Goal: Task Accomplishment & Management: Complete application form

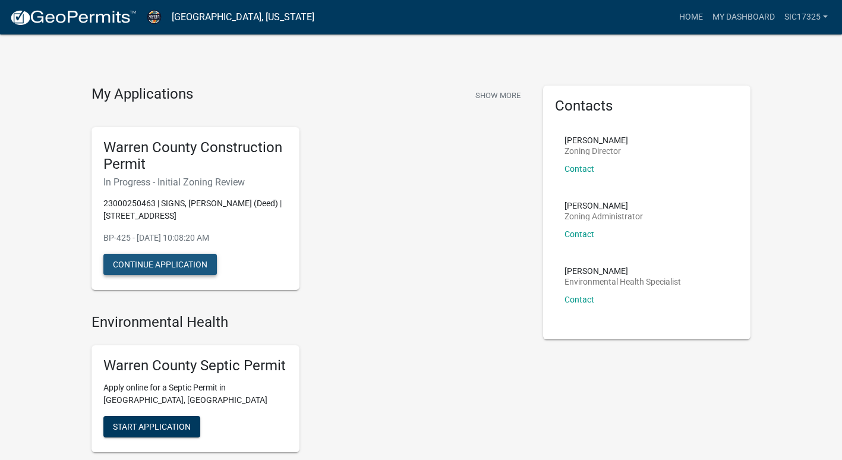
click at [164, 268] on button "Continue Application" at bounding box center [159, 264] width 113 height 21
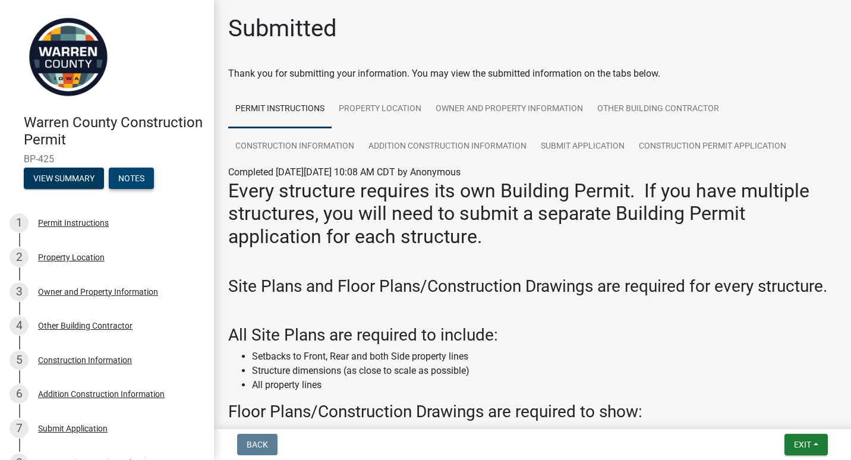
click at [145, 182] on button "Notes" at bounding box center [131, 178] width 45 height 21
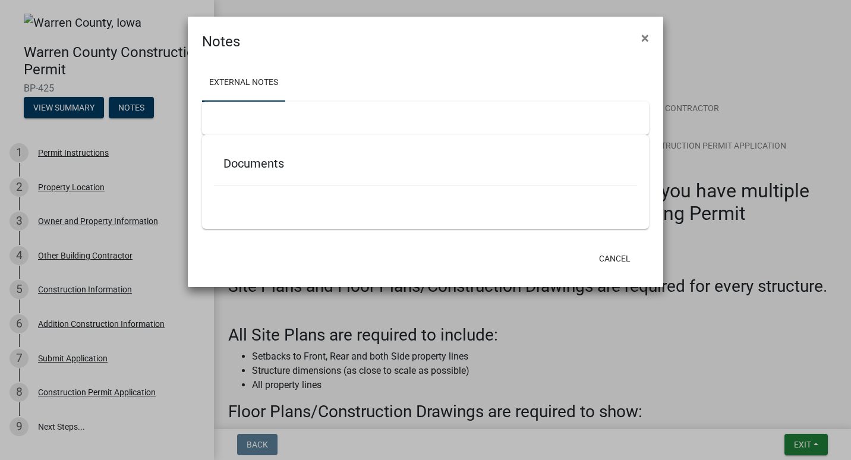
click at [266, 165] on h5 "Documents" at bounding box center [425, 163] width 404 height 14
click at [269, 205] on ul at bounding box center [425, 203] width 423 height 10
click at [256, 87] on link "External Notes" at bounding box center [243, 83] width 83 height 38
click at [273, 127] on div at bounding box center [425, 118] width 447 height 33
click at [640, 32] on button "×" at bounding box center [645, 37] width 27 height 33
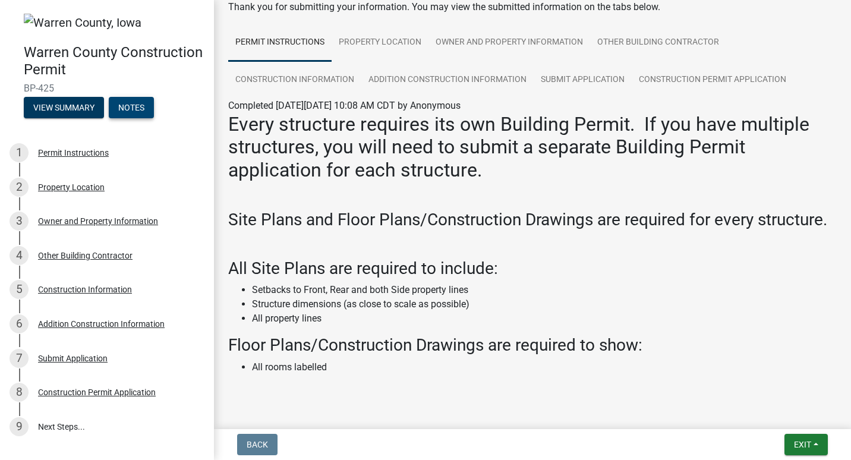
scroll to position [130, 0]
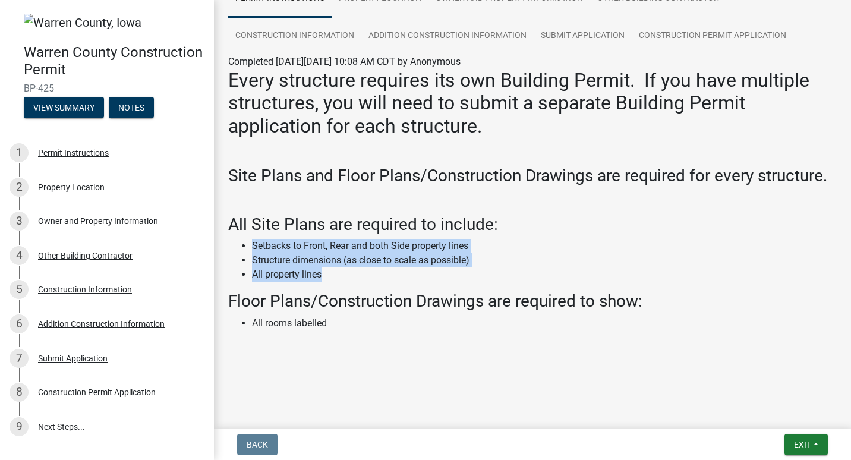
drag, startPoint x: 254, startPoint y: 238, endPoint x: 336, endPoint y: 270, distance: 87.8
click at [336, 270] on div "Every structure requires its own Building Permit. If you have multiple structur…" at bounding box center [532, 211] width 608 height 285
click at [336, 270] on li "All property lines" at bounding box center [544, 274] width 585 height 14
click at [342, 276] on li "All property lines" at bounding box center [544, 274] width 585 height 14
